Goal: Task Accomplishment & Management: Manage account settings

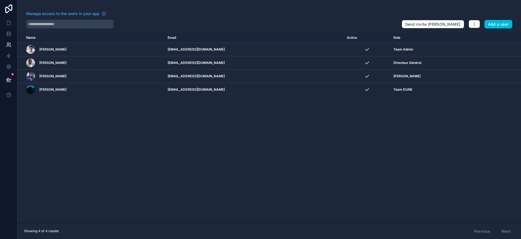
click at [454, 76] on div "[PERSON_NAME]" at bounding box center [439, 76] width 90 height 4
click at [0, 0] on icon "scrollable content" at bounding box center [0, 0] width 0 height 0
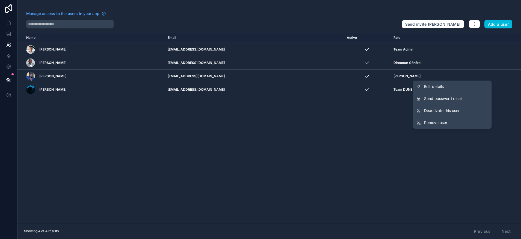
click at [459, 99] on span "Send password reset" at bounding box center [443, 98] width 38 height 5
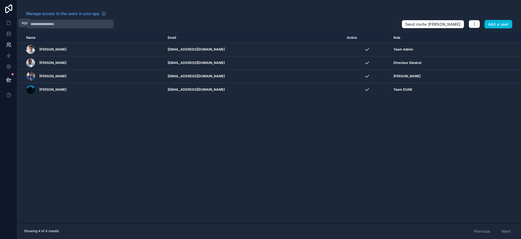
click at [10, 24] on icon at bounding box center [8, 22] width 5 height 5
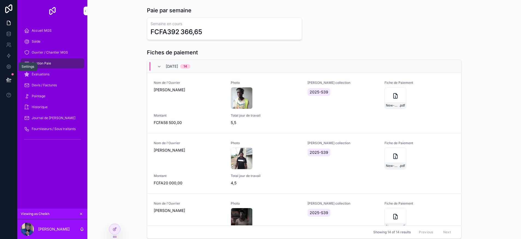
click at [9, 81] on icon at bounding box center [8, 79] width 5 height 5
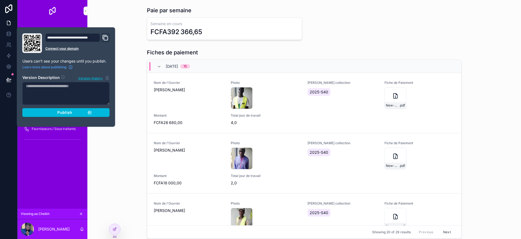
click at [96, 112] on button "Publish" at bounding box center [65, 112] width 87 height 9
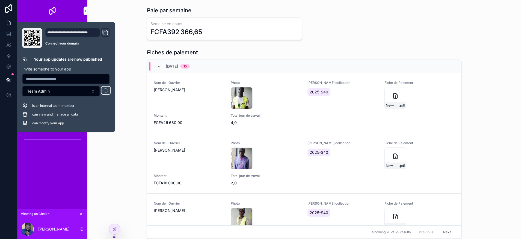
click at [122, 163] on div "Fiches de paiement [DATE] 15 Nom de l'[PERSON_NAME] Photo 175758036414147662910…" at bounding box center [304, 144] width 425 height 197
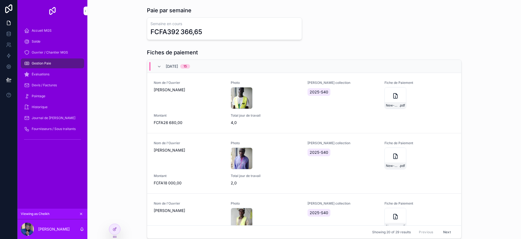
click at [44, 96] on span "Pointage" at bounding box center [39, 96] width 14 height 4
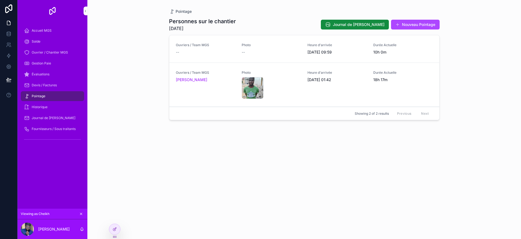
click at [0, 0] on span "Sortie" at bounding box center [0, 0] width 0 height 0
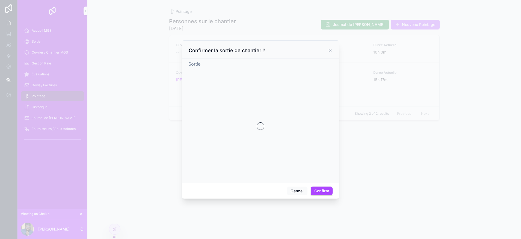
click at [330, 48] on div at bounding box center [260, 119] width 521 height 239
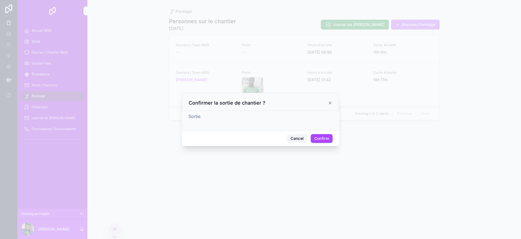
click at [293, 137] on button "Cancel" at bounding box center [297, 138] width 20 height 9
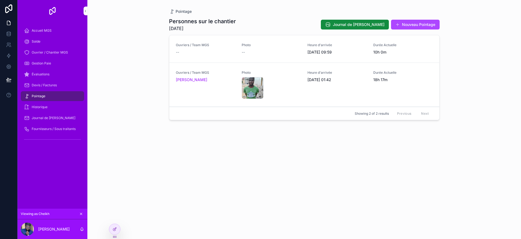
click at [42, 87] on div "Devis / Factures" at bounding box center [52, 85] width 57 height 9
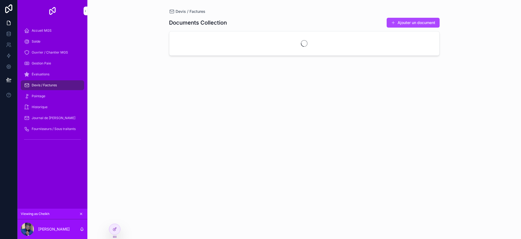
click at [44, 77] on div "Évaluations" at bounding box center [52, 74] width 57 height 9
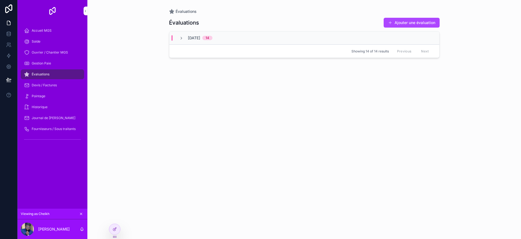
click at [185, 39] on div "27/09/2025 14" at bounding box center [195, 37] width 33 height 5
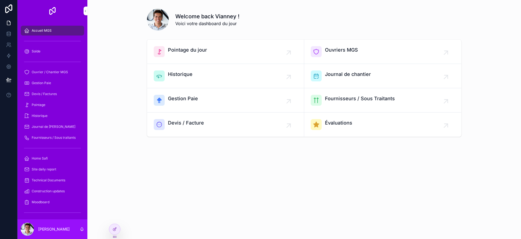
click at [39, 83] on span "Gestion Paie" at bounding box center [41, 83] width 19 height 4
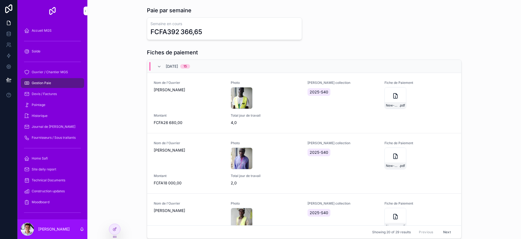
click at [386, 98] on div "New-Document .pdf" at bounding box center [396, 98] width 22 height 22
click at [50, 74] on div "Ouvrier / Chantier MGS" at bounding box center [52, 72] width 57 height 9
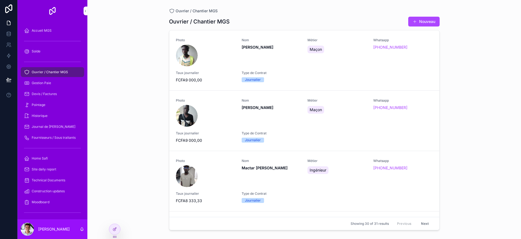
click at [46, 83] on span "Gestion Paie" at bounding box center [41, 83] width 19 height 4
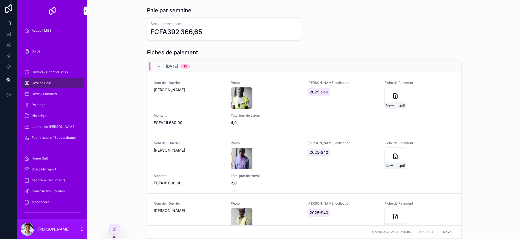
click at [61, 101] on div "Pointage" at bounding box center [52, 105] width 57 height 9
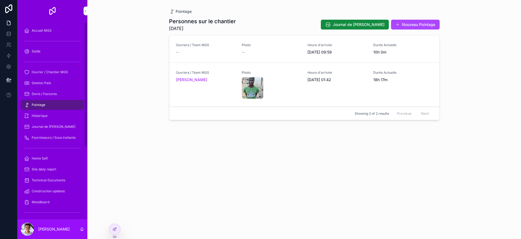
click at [45, 34] on div "Accueil MGS" at bounding box center [52, 30] width 57 height 9
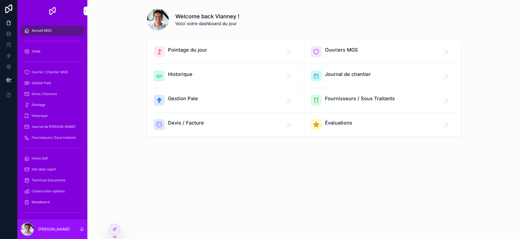
click at [0, 0] on icon at bounding box center [0, 0] width 0 height 0
click at [350, 146] on div "scrollable content" at bounding box center [304, 145] width 425 height 4
click at [338, 123] on span "Évaluations" at bounding box center [338, 123] width 27 height 8
click at [0, 0] on icon at bounding box center [0, 0] width 0 height 0
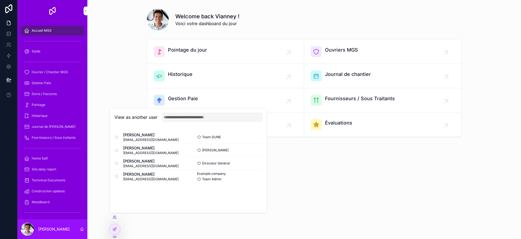
click at [0, 0] on button "Select" at bounding box center [0, 0] width 0 height 0
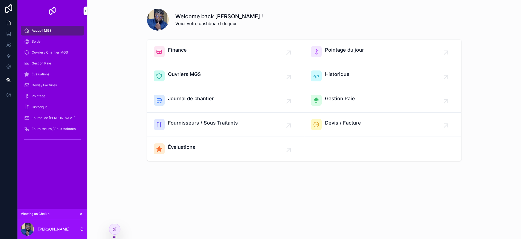
click at [39, 73] on span "Évaluations" at bounding box center [41, 74] width 18 height 4
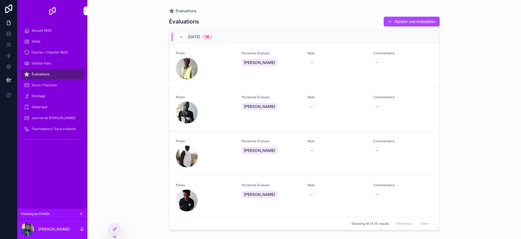
click at [310, 60] on div "--" at bounding box center [311, 62] width 3 height 5
click at [395, 62] on div "--" at bounding box center [402, 63] width 59 height 10
click at [450, 111] on div "Évaluations Évaluations Ajouter une évaluation [DATE] 18 Photo Personne Évaluée…" at bounding box center [304, 119] width 434 height 239
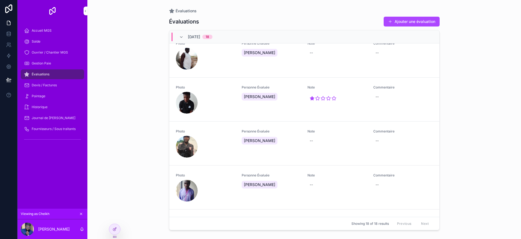
scroll to position [95, 0]
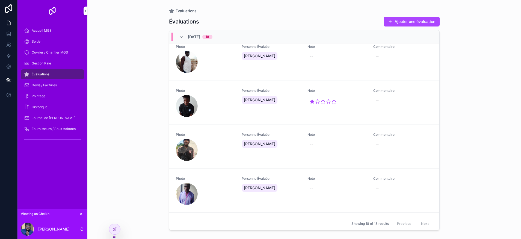
click at [39, 64] on span "Gestion Paie" at bounding box center [41, 63] width 19 height 4
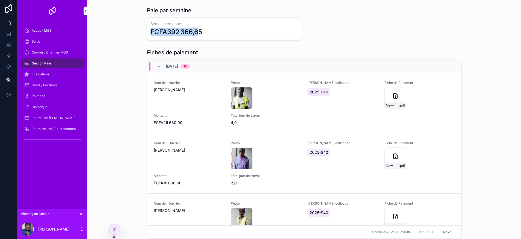
drag, startPoint x: 148, startPoint y: 32, endPoint x: 196, endPoint y: 31, distance: 48.1
click at [196, 31] on div "Semaine en cours FCFA392 366,65" at bounding box center [224, 28] width 155 height 22
click at [192, 31] on div "FCFA392 366,65" at bounding box center [176, 32] width 52 height 9
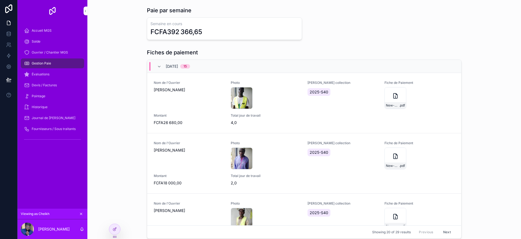
click at [461, 110] on div "Fiches de paiement [DATE] 15 Nom de l'[PERSON_NAME] Photo 175758036414147662910…" at bounding box center [304, 144] width 425 height 197
drag, startPoint x: 47, startPoint y: 73, endPoint x: 44, endPoint y: 75, distance: 3.7
click at [47, 73] on span "Évaluations" at bounding box center [41, 74] width 18 height 4
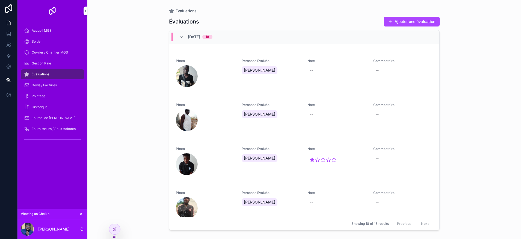
scroll to position [40, 0]
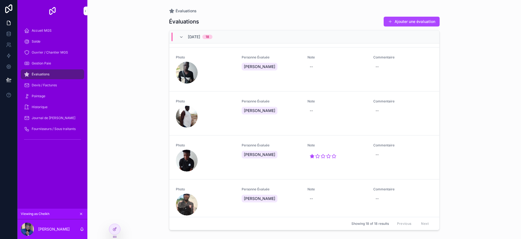
click at [376, 156] on div "--" at bounding box center [377, 154] width 3 height 5
click at [457, 137] on div "Évaluations Évaluations Ajouter une évaluation [DATE] 18 Photo Personne Évaluée…" at bounding box center [304, 119] width 434 height 239
click at [114, 231] on div at bounding box center [114, 229] width 11 height 10
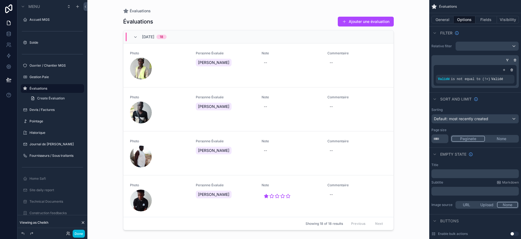
click at [275, 175] on div "scrollable content" at bounding box center [258, 116] width 279 height 232
drag, startPoint x: 450, startPoint y: 19, endPoint x: 453, endPoint y: 24, distance: 6.5
click at [450, 19] on button "General" at bounding box center [443, 20] width 22 height 8
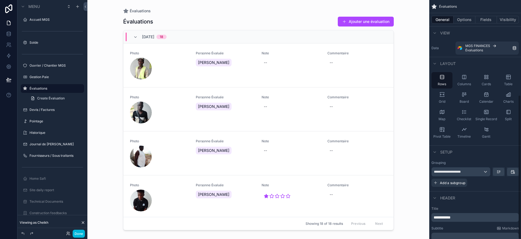
scroll to position [158, 0]
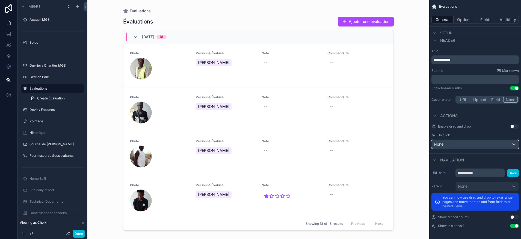
click at [460, 143] on div "None" at bounding box center [475, 144] width 87 height 9
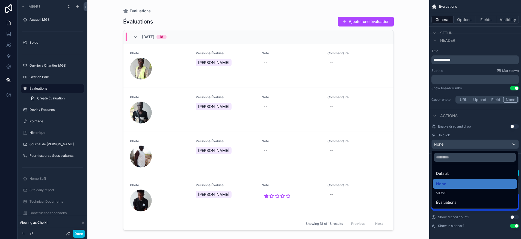
click at [470, 130] on div "scrollable content" at bounding box center [260, 119] width 521 height 239
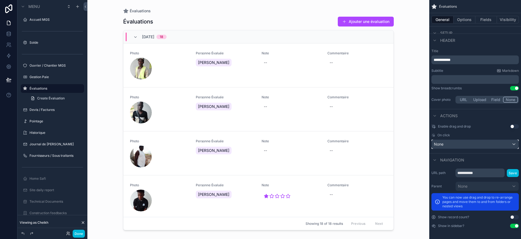
click at [451, 145] on div "None" at bounding box center [475, 144] width 87 height 9
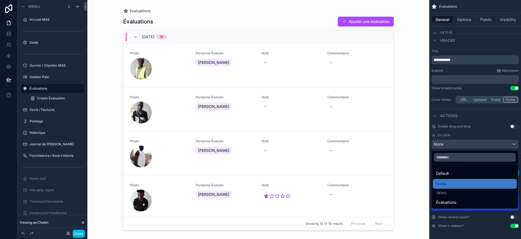
drag, startPoint x: 456, startPoint y: 203, endPoint x: 465, endPoint y: 147, distance: 55.9
click at [456, 203] on span "Évaluations" at bounding box center [446, 202] width 20 height 7
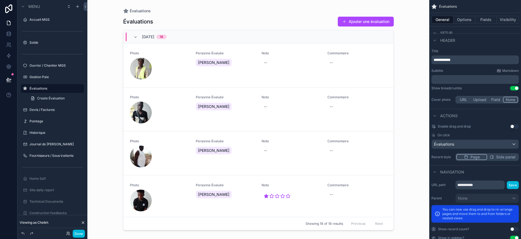
click at [176, 195] on div "scrollable content" at bounding box center [159, 201] width 59 height 22
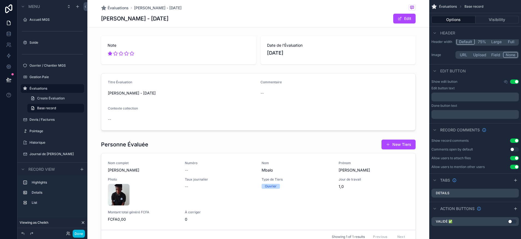
click at [205, 109] on div "scrollable content" at bounding box center [258, 102] width 342 height 62
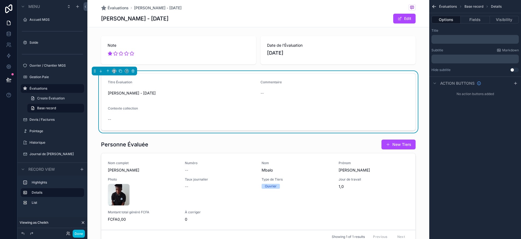
click at [477, 22] on button "Fields" at bounding box center [475, 20] width 29 height 8
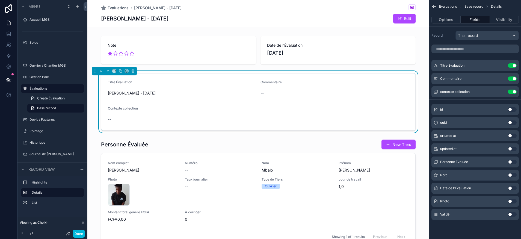
click at [512, 66] on button "Use setting" at bounding box center [512, 65] width 9 height 4
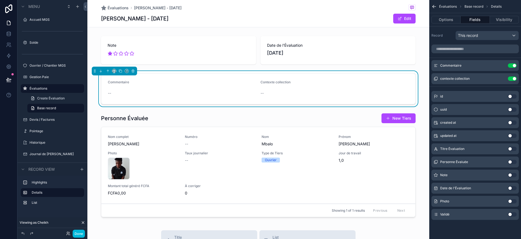
click at [513, 79] on button "Use setting" at bounding box center [512, 78] width 9 height 4
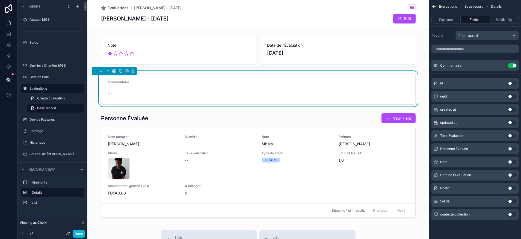
click at [0, 0] on icon "scrollable content" at bounding box center [0, 0] width 0 height 0
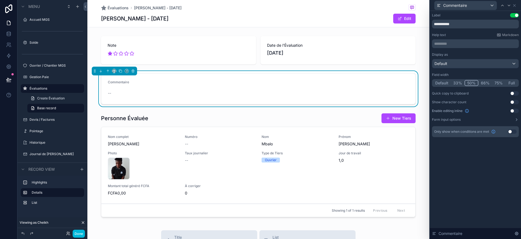
click at [515, 111] on button "Use setting" at bounding box center [514, 111] width 9 height 4
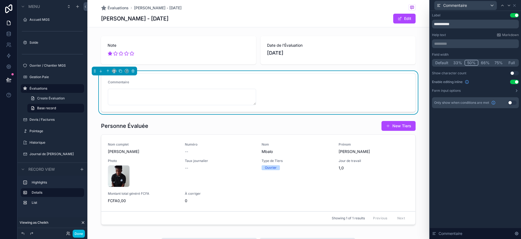
click at [502, 89] on button "Form input options" at bounding box center [475, 90] width 87 height 4
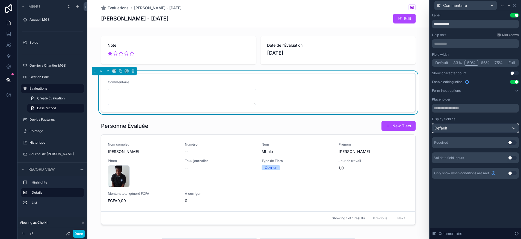
click at [463, 129] on div "Default" at bounding box center [475, 128] width 86 height 9
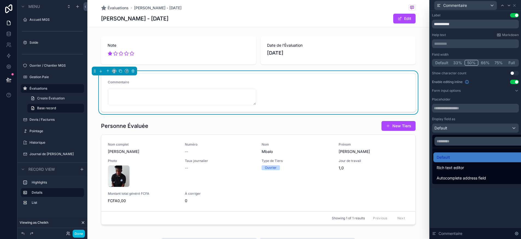
click at [470, 200] on div at bounding box center [475, 119] width 91 height 239
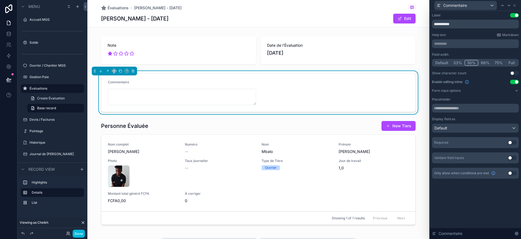
click at [75, 235] on button "Done" at bounding box center [79, 234] width 12 height 8
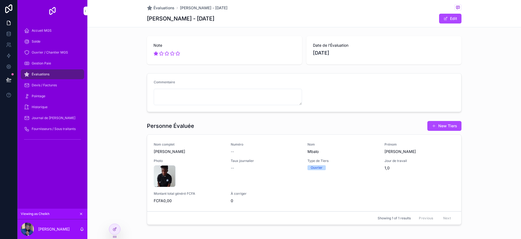
click at [116, 229] on icon at bounding box center [115, 229] width 4 height 4
click at [5, 79] on button at bounding box center [9, 79] width 12 height 15
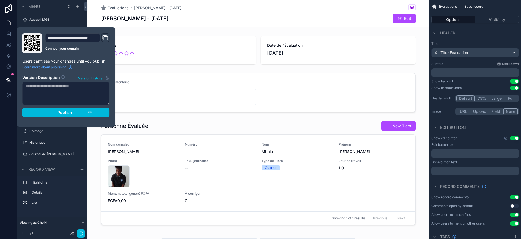
click at [38, 116] on button "Publish" at bounding box center [65, 112] width 87 height 9
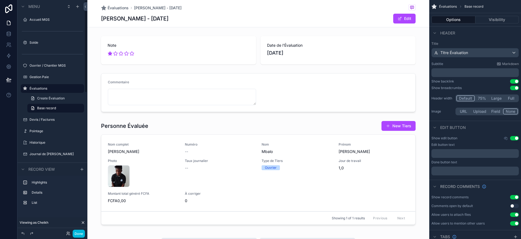
click at [156, 79] on div "scrollable content" at bounding box center [258, 92] width 342 height 43
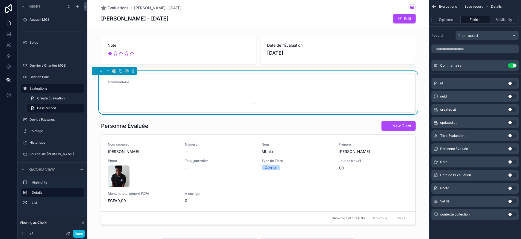
click at [450, 21] on button "Options" at bounding box center [446, 20] width 29 height 8
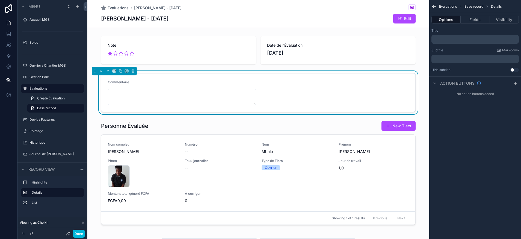
click at [480, 17] on button "Fields" at bounding box center [475, 20] width 29 height 8
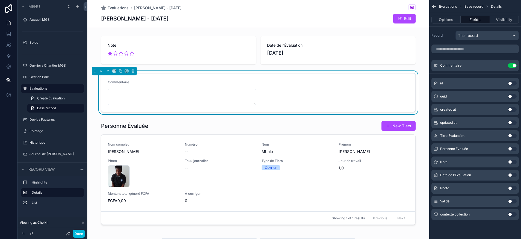
click at [486, 209] on div "contexte collection Use setting" at bounding box center [475, 214] width 87 height 11
click at [0, 0] on icon "scrollable content" at bounding box center [0, 0] width 0 height 0
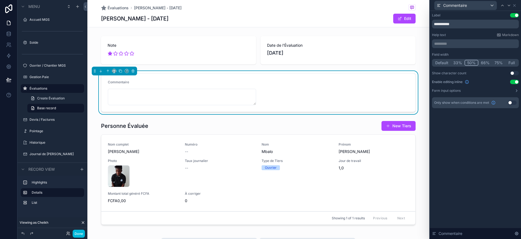
click at [513, 62] on button "Full" at bounding box center [511, 63] width 13 height 6
click at [6, 83] on button at bounding box center [9, 79] width 12 height 15
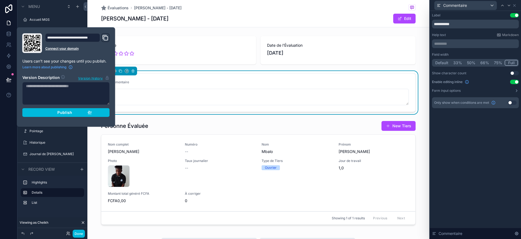
click at [80, 232] on button "Done" at bounding box center [79, 234] width 12 height 8
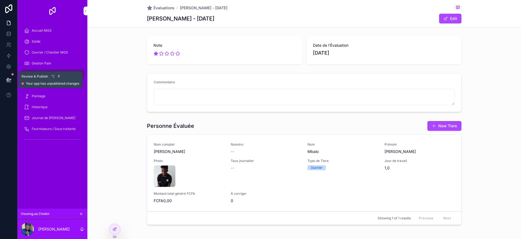
click at [10, 79] on icon at bounding box center [8, 79] width 5 height 5
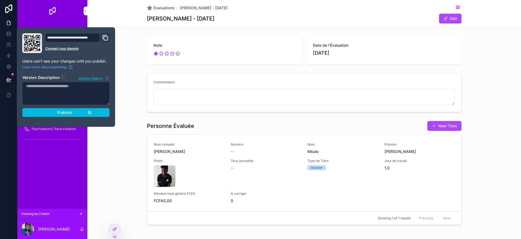
click at [42, 111] on div "Publish" at bounding box center [66, 112] width 52 height 5
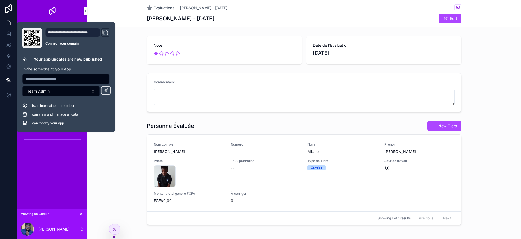
click at [162, 7] on span "Évaluations" at bounding box center [163, 7] width 21 height 5
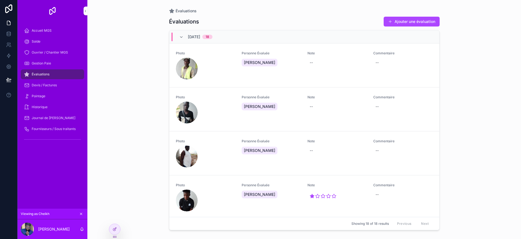
click at [224, 190] on div "scrollable content" at bounding box center [205, 201] width 59 height 22
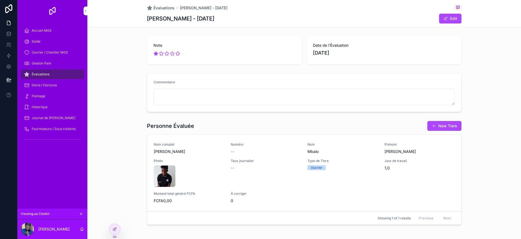
click at [116, 230] on icon at bounding box center [115, 229] width 4 height 4
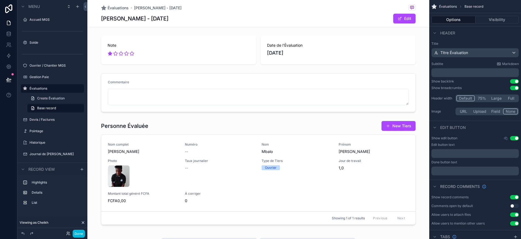
click at [241, 129] on div "scrollable content" at bounding box center [258, 174] width 342 height 111
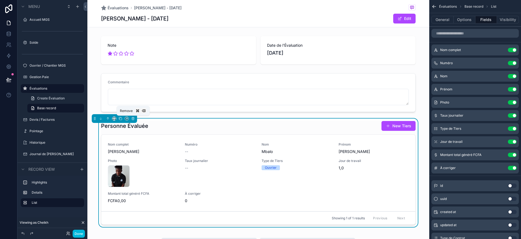
click at [132, 120] on icon "scrollable content" at bounding box center [133, 119] width 4 height 4
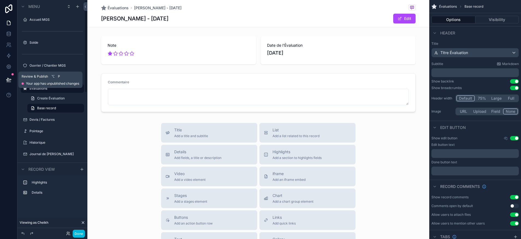
click at [7, 78] on icon at bounding box center [8, 79] width 5 height 3
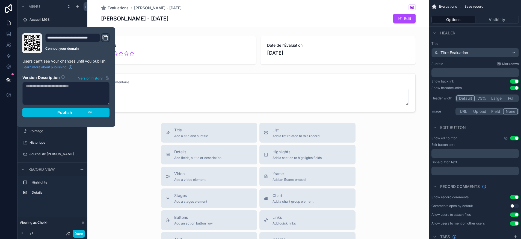
click at [71, 117] on div "**********" at bounding box center [66, 76] width 92 height 87
click at [72, 115] on button "Publish" at bounding box center [65, 112] width 87 height 9
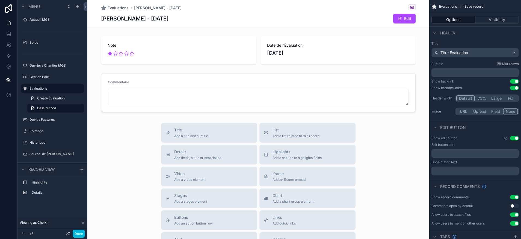
click at [135, 161] on div "Title Add a title and subtitle List Add a list related to this record Details A…" at bounding box center [258, 220] width 342 height 194
click at [492, 15] on div "Options Visibility" at bounding box center [475, 19] width 92 height 13
click at [492, 18] on button "Visibility" at bounding box center [498, 20] width 44 height 8
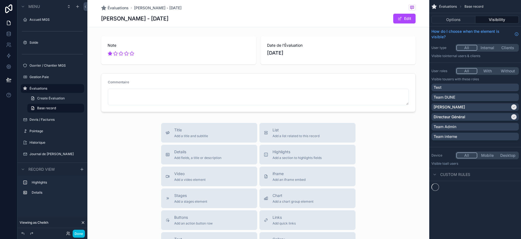
click at [470, 20] on button "Options" at bounding box center [454, 20] width 44 height 8
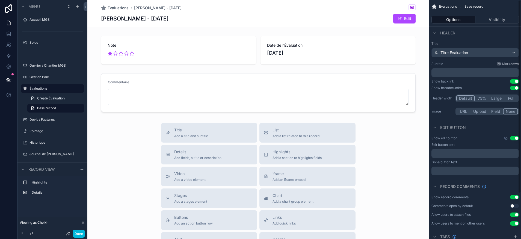
click at [344, 25] on div "Évaluations [PERSON_NAME] - [DATE] [PERSON_NAME] - [DATE] Edit" at bounding box center [258, 13] width 315 height 27
drag, startPoint x: 341, startPoint y: 19, endPoint x: 338, endPoint y: 21, distance: 4.1
click at [340, 20] on div "[PERSON_NAME] - [DATE] Edit" at bounding box center [258, 18] width 315 height 10
click at [489, 21] on button "Visibility" at bounding box center [498, 20] width 44 height 8
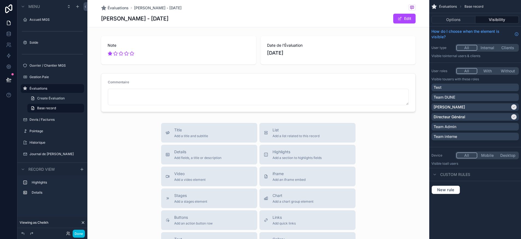
click at [453, 18] on button "Options" at bounding box center [454, 20] width 44 height 8
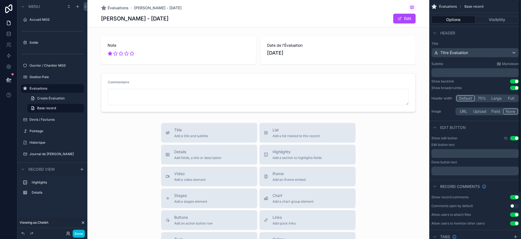
click at [517, 138] on button "Use setting" at bounding box center [514, 138] width 9 height 4
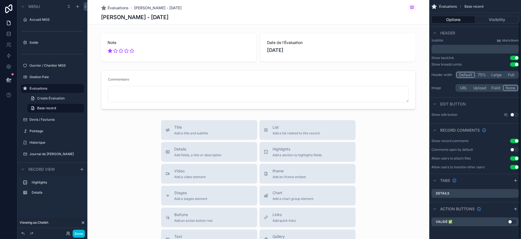
scroll to position [24, 0]
click at [511, 222] on button "Use setting" at bounding box center [512, 221] width 9 height 4
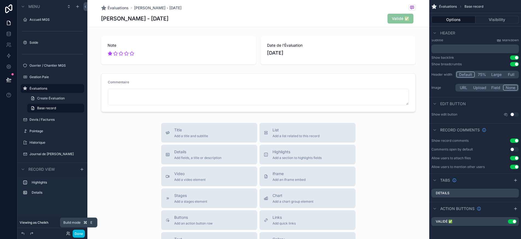
click at [76, 234] on button "Done" at bounding box center [79, 234] width 12 height 8
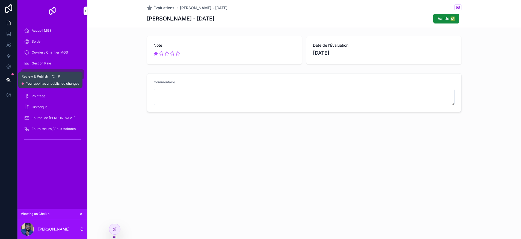
click at [8, 82] on icon at bounding box center [8, 79] width 5 height 5
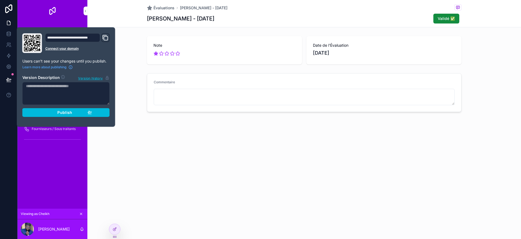
click at [52, 113] on div "Publish" at bounding box center [66, 112] width 52 height 5
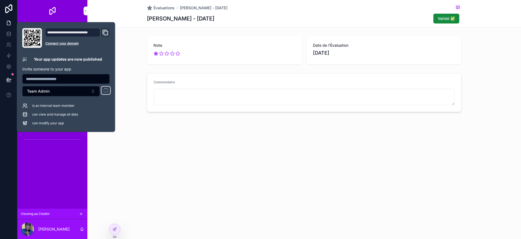
drag, startPoint x: 181, startPoint y: 146, endPoint x: 173, endPoint y: 60, distance: 86.6
click at [180, 144] on div "Évaluations [PERSON_NAME] - [DATE] [PERSON_NAME] - [DATE] Validé ✅ Note Date de…" at bounding box center [304, 74] width 434 height 149
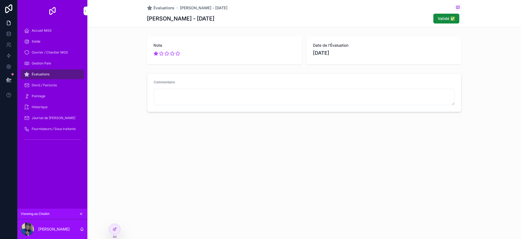
click at [166, 9] on span "Évaluations" at bounding box center [163, 7] width 21 height 5
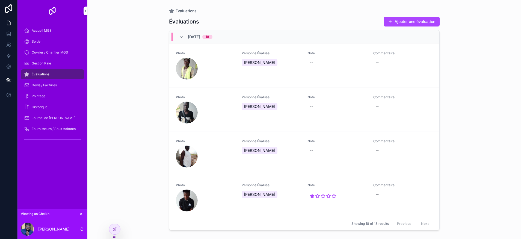
click at [113, 229] on icon at bounding box center [115, 229] width 4 height 4
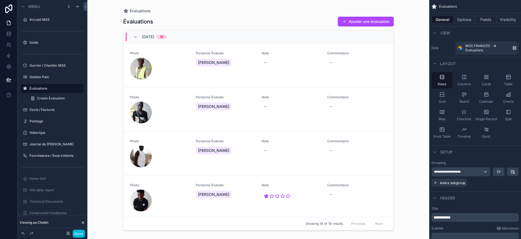
click at [204, 198] on div "scrollable content" at bounding box center [258, 116] width 279 height 232
click at [474, 20] on button "Options" at bounding box center [465, 20] width 22 height 8
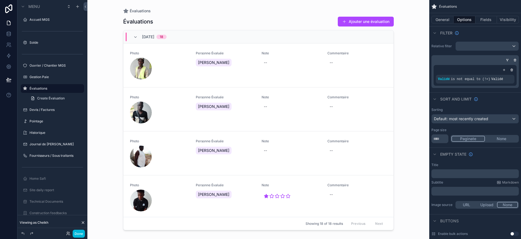
click at [482, 18] on button "Fields" at bounding box center [487, 20] width 22 height 8
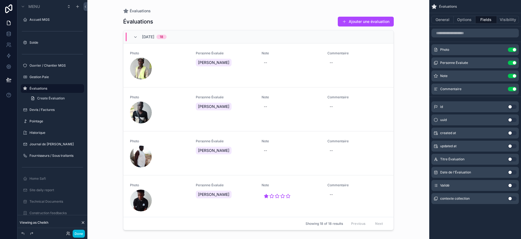
click at [0, 0] on icon "scrollable content" at bounding box center [0, 0] width 0 height 0
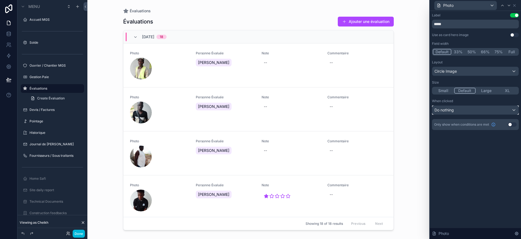
click at [465, 112] on div "Do nothing" at bounding box center [475, 110] width 86 height 9
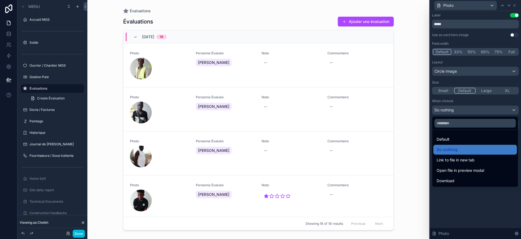
click at [467, 162] on span "Link to file in new tab" at bounding box center [456, 160] width 38 height 7
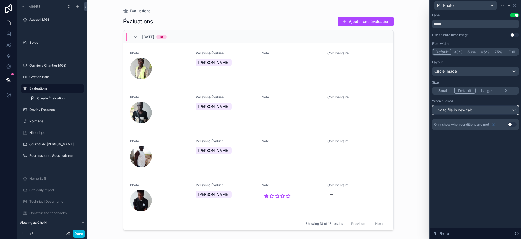
click at [479, 113] on div "Link to file in new tab" at bounding box center [475, 110] width 86 height 9
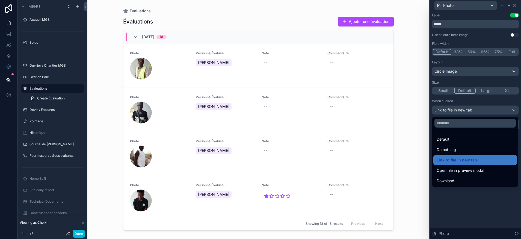
click at [479, 189] on div at bounding box center [475, 119] width 91 height 239
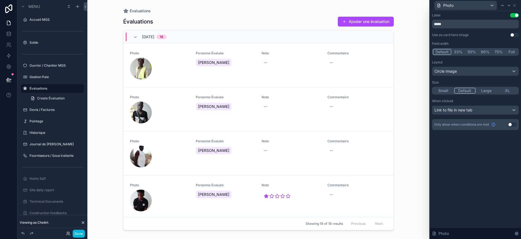
click at [141, 200] on div "scrollable content" at bounding box center [141, 201] width 22 height 22
click at [478, 109] on div "Link to file in new tab" at bounding box center [475, 110] width 86 height 9
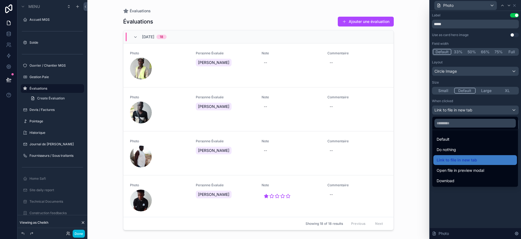
click at [461, 146] on div "Do nothing" at bounding box center [475, 149] width 77 height 7
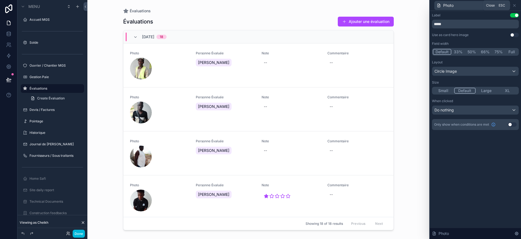
click at [515, 5] on icon at bounding box center [514, 5] width 4 height 4
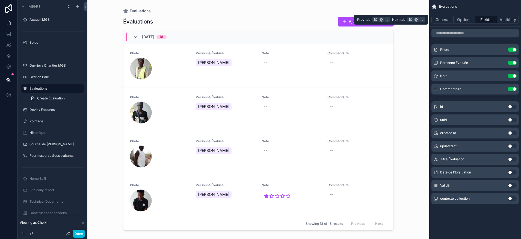
click at [471, 19] on button "Options" at bounding box center [465, 20] width 22 height 8
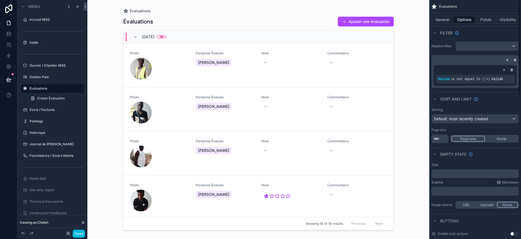
click at [483, 18] on button "Fields" at bounding box center [487, 20] width 22 height 8
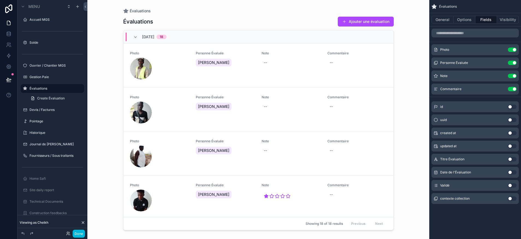
click at [0, 0] on icon "scrollable content" at bounding box center [0, 0] width 0 height 0
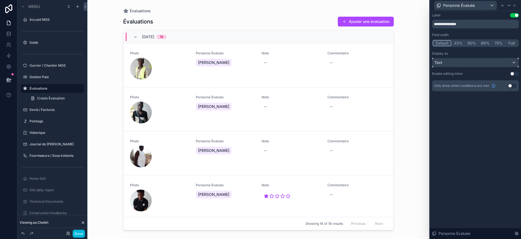
click at [468, 63] on div "Text" at bounding box center [475, 62] width 86 height 9
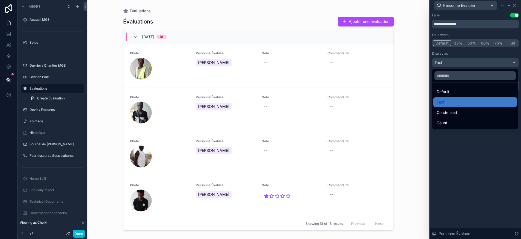
click at [454, 101] on div "Text" at bounding box center [475, 102] width 77 height 7
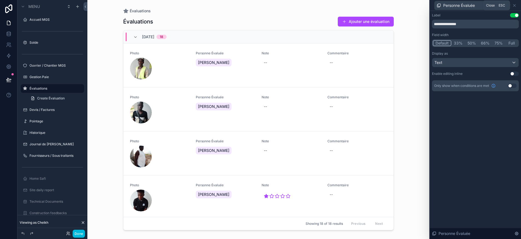
click at [515, 5] on icon at bounding box center [514, 5] width 4 height 4
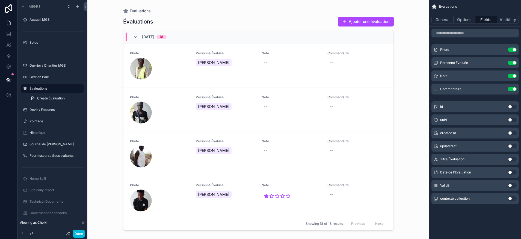
click at [82, 235] on button "Done" at bounding box center [79, 234] width 12 height 8
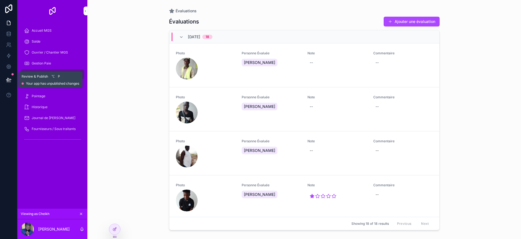
click at [10, 80] on icon at bounding box center [8, 79] width 5 height 5
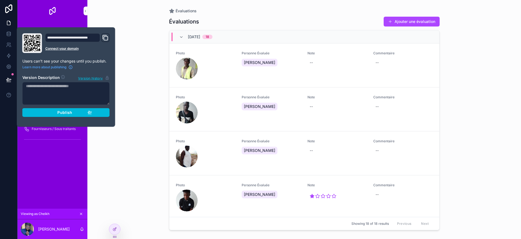
click at [75, 108] on button "Publish" at bounding box center [65, 112] width 87 height 9
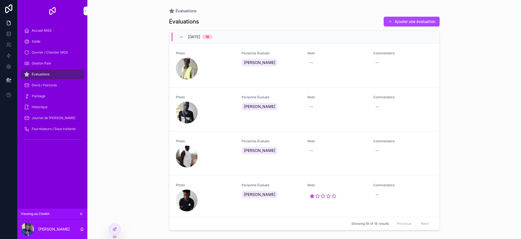
click at [216, 190] on div "scrollable content" at bounding box center [205, 201] width 59 height 22
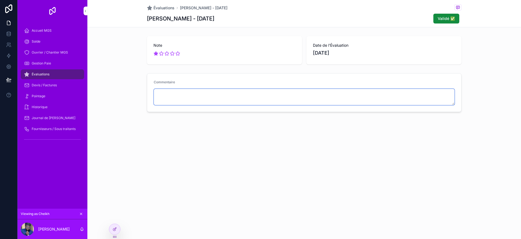
click at [191, 102] on textarea "scrollable content" at bounding box center [304, 97] width 301 height 16
click at [161, 137] on div "Évaluations [PERSON_NAME] - [DATE] [PERSON_NAME] - [DATE] Validé ✅ Note Date de…" at bounding box center [304, 74] width 434 height 149
click at [54, 72] on div "Évaluations" at bounding box center [52, 74] width 57 height 9
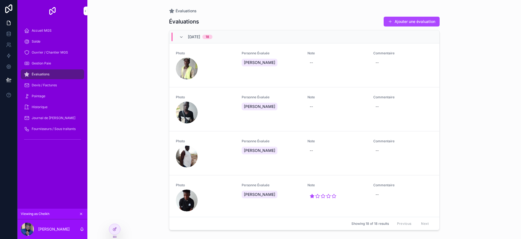
click at [232, 190] on div "scrollable content" at bounding box center [205, 201] width 59 height 22
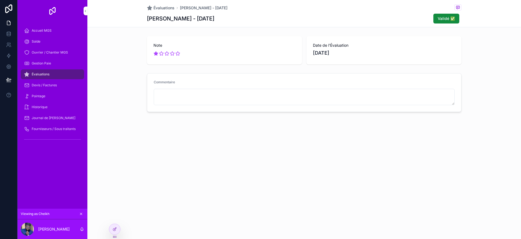
click at [113, 233] on div at bounding box center [114, 229] width 11 height 10
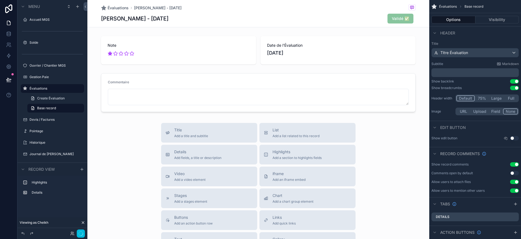
click at [183, 47] on div "scrollable content" at bounding box center [258, 50] width 342 height 33
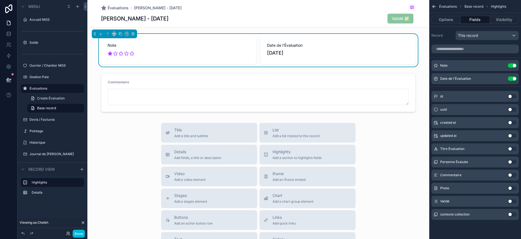
click at [0, 0] on icon "scrollable content" at bounding box center [0, 0] width 0 height 0
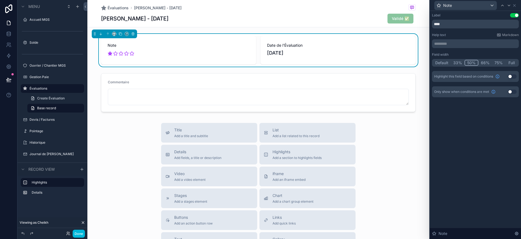
click at [380, 48] on span "Date de l'Évaluation" at bounding box center [338, 45] width 142 height 5
click at [234, 52] on div "scrollable content" at bounding box center [179, 53] width 142 height 9
click at [517, 5] on div "Note" at bounding box center [475, 5] width 87 height 11
click at [516, 5] on icon at bounding box center [514, 5] width 4 height 4
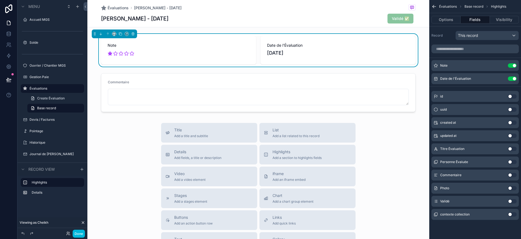
click at [0, 0] on icon "scrollable content" at bounding box center [0, 0] width 0 height 0
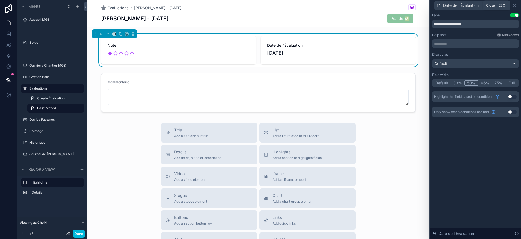
click at [516, 4] on icon at bounding box center [514, 5] width 4 height 4
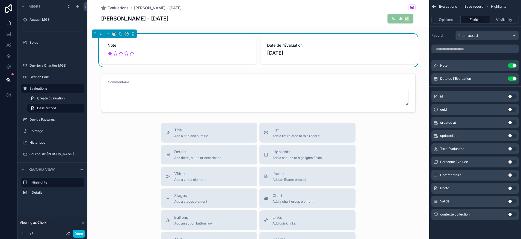
click at [0, 0] on icon "scrollable content" at bounding box center [0, 0] width 0 height 0
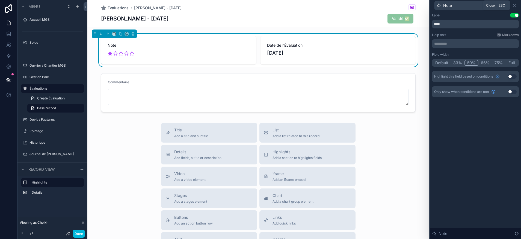
click at [516, 5] on icon at bounding box center [514, 5] width 4 height 4
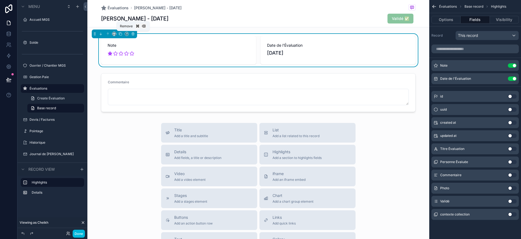
click at [133, 34] on icon "scrollable content" at bounding box center [133, 34] width 4 height 4
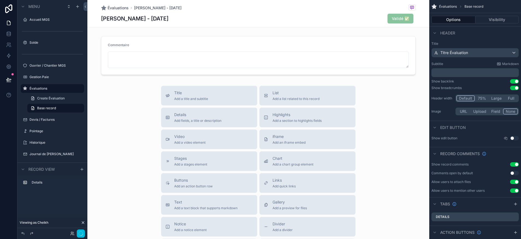
click at [130, 44] on div "scrollable content" at bounding box center [258, 55] width 342 height 43
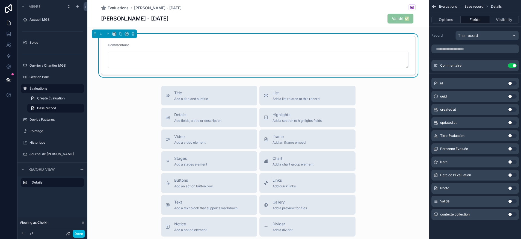
click at [474, 22] on button "Fields" at bounding box center [475, 20] width 29 height 8
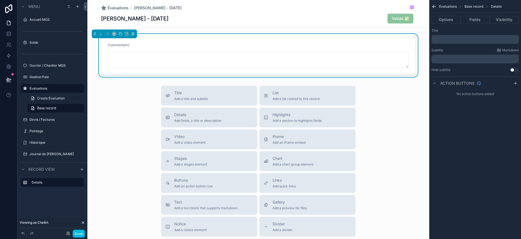
drag, startPoint x: 482, startPoint y: 14, endPoint x: 480, endPoint y: 16, distance: 3.0
click at [482, 14] on div "Options Fields Visibility" at bounding box center [475, 19] width 92 height 13
click at [480, 17] on button "Fields" at bounding box center [475, 20] width 29 height 8
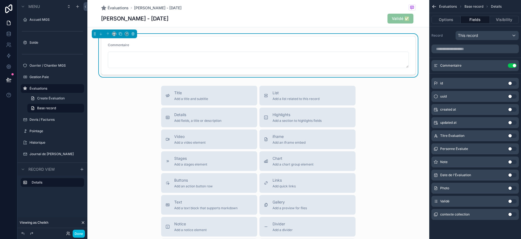
click at [512, 189] on button "Use setting" at bounding box center [512, 188] width 9 height 4
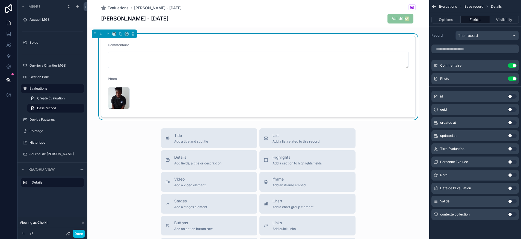
click at [512, 175] on button "Use setting" at bounding box center [512, 175] width 9 height 4
click at [513, 78] on button "Use setting" at bounding box center [512, 78] width 9 height 4
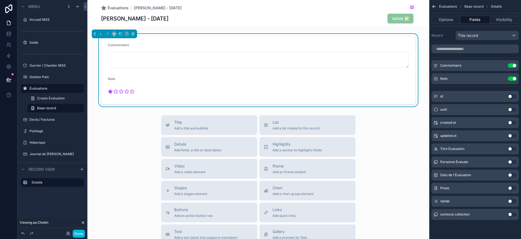
click at [0, 0] on icon "scrollable content" at bounding box center [0, 0] width 0 height 0
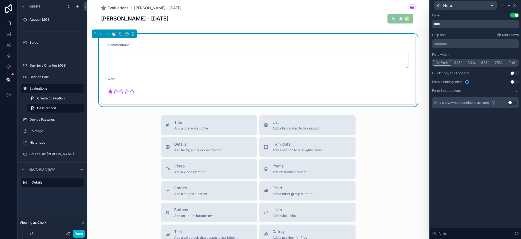
click at [514, 82] on button "Use setting" at bounding box center [514, 82] width 9 height 4
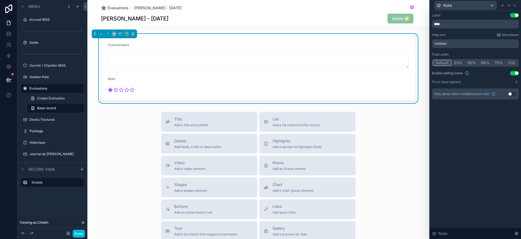
click at [497, 63] on button "75%" at bounding box center [498, 63] width 13 height 6
click at [509, 63] on button "Full" at bounding box center [511, 63] width 13 height 6
click at [80, 233] on button "Done" at bounding box center [79, 234] width 12 height 8
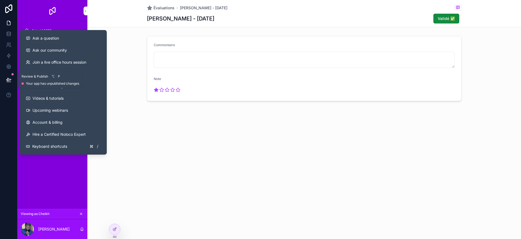
click at [11, 75] on div at bounding box center [12, 74] width 2 height 2
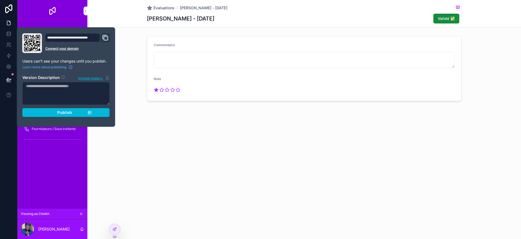
click at [52, 115] on button "Publish" at bounding box center [65, 112] width 87 height 9
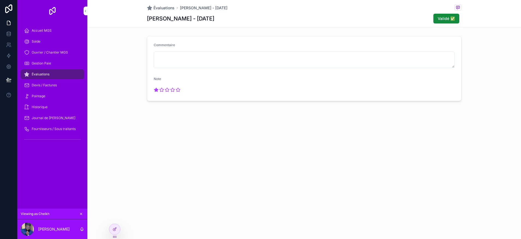
click at [138, 170] on div "Évaluations [PERSON_NAME] - [DATE] [PERSON_NAME] - [DATE] Validé ✅ Commentaire …" at bounding box center [304, 119] width 434 height 239
click at [179, 158] on div "Évaluations [PERSON_NAME] - [DATE] [PERSON_NAME] - [DATE] Validé ✅ Commentaire …" at bounding box center [304, 119] width 434 height 239
click at [51, 72] on div "Évaluations" at bounding box center [52, 74] width 57 height 9
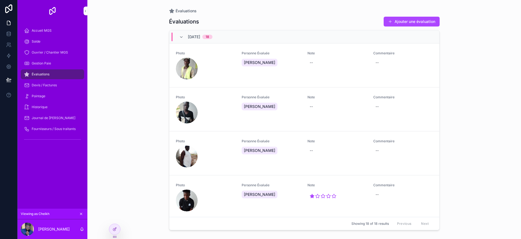
click at [51, 72] on div "Évaluations" at bounding box center [52, 74] width 57 height 9
click at [115, 229] on icon at bounding box center [115, 229] width 4 height 4
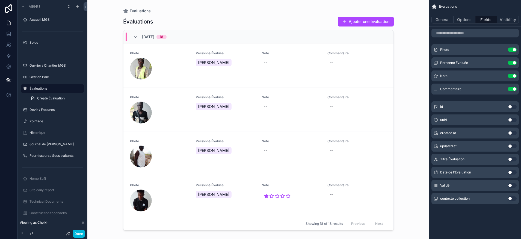
click at [334, 197] on div "scrollable content" at bounding box center [258, 116] width 279 height 232
click at [0, 0] on icon "scrollable content" at bounding box center [0, 0] width 0 height 0
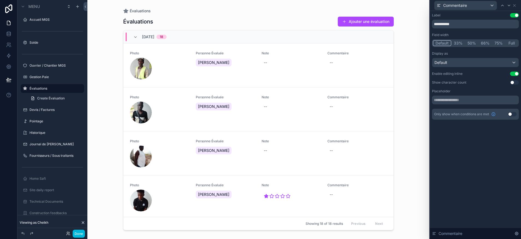
click at [515, 73] on button "Use setting" at bounding box center [514, 74] width 9 height 4
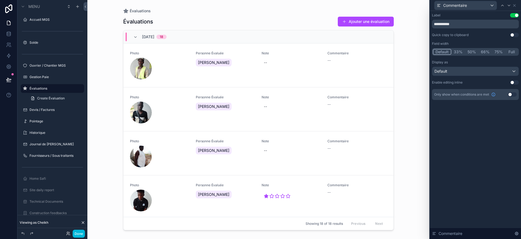
click at [79, 235] on button "Done" at bounding box center [79, 234] width 12 height 8
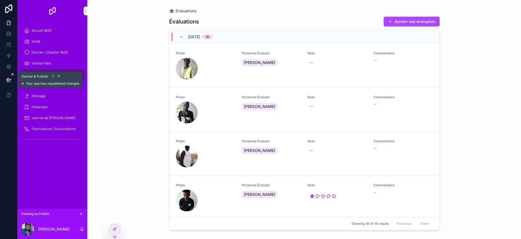
click at [8, 82] on icon at bounding box center [8, 79] width 5 height 5
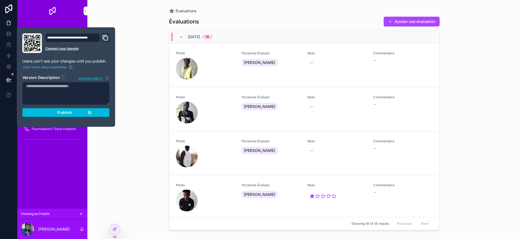
click at [82, 113] on div "Publish" at bounding box center [66, 112] width 52 height 5
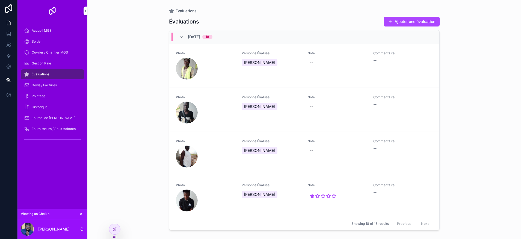
click at [224, 188] on div "Photo" at bounding box center [205, 197] width 59 height 28
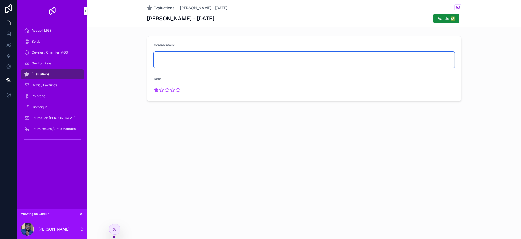
click at [173, 58] on textarea "scrollable content" at bounding box center [304, 60] width 301 height 16
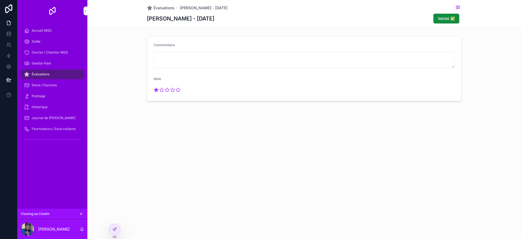
click at [228, 146] on div "Évaluations [PERSON_NAME] - [DATE] [PERSON_NAME] - [DATE] Validé ✅ Commentaire …" at bounding box center [304, 119] width 434 height 239
click at [45, 75] on span "Évaluations" at bounding box center [41, 74] width 18 height 4
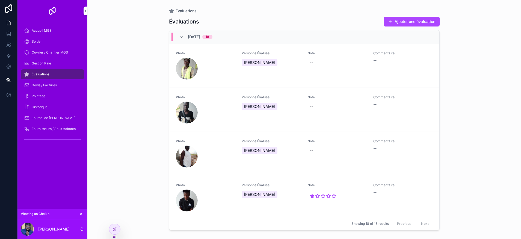
click at [45, 75] on span "Évaluations" at bounding box center [41, 74] width 18 height 4
click at [45, 61] on div "Gestion Paie" at bounding box center [52, 63] width 57 height 9
